Goal: Transaction & Acquisition: Purchase product/service

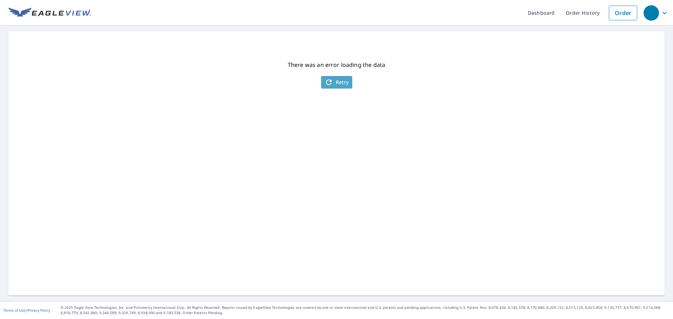
click at [335, 83] on span "Retry" at bounding box center [336, 82] width 24 height 8
click at [336, 80] on span "Retry" at bounding box center [336, 82] width 24 height 8
click at [624, 15] on link "Order" at bounding box center [623, 13] width 28 height 15
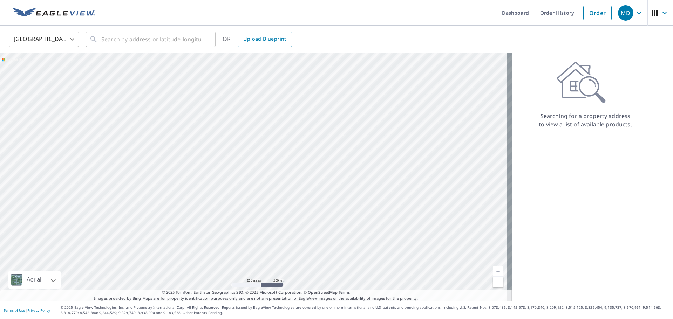
click at [151, 70] on div at bounding box center [256, 177] width 512 height 248
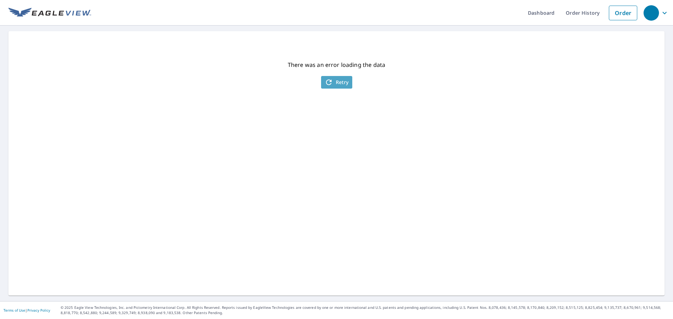
click at [341, 83] on span "Retry" at bounding box center [336, 82] width 24 height 8
